Goal: Task Accomplishment & Management: Manage account settings

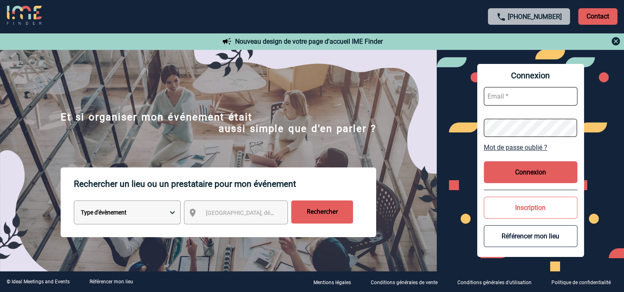
click at [504, 97] on input "text" at bounding box center [531, 96] width 94 height 19
type input "christelle.thiebaut@sanofi.com"
click at [530, 172] on button "Connexion" at bounding box center [531, 172] width 94 height 22
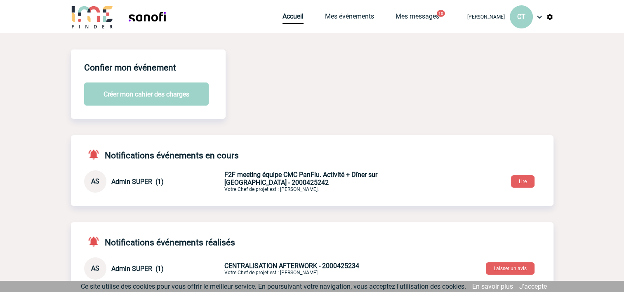
click at [86, 18] on img at bounding box center [92, 17] width 43 height 24
